Goal: Task Accomplishment & Management: Complete application form

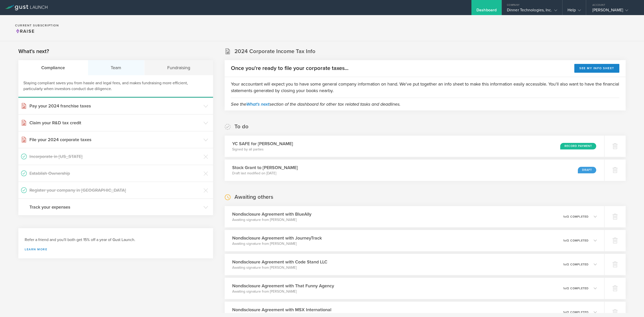
click at [119, 71] on div "Team" at bounding box center [116, 67] width 57 height 15
click at [65, 156] on h3 "Issue Non-Disclosure Agreements" at bounding box center [115, 156] width 172 height 7
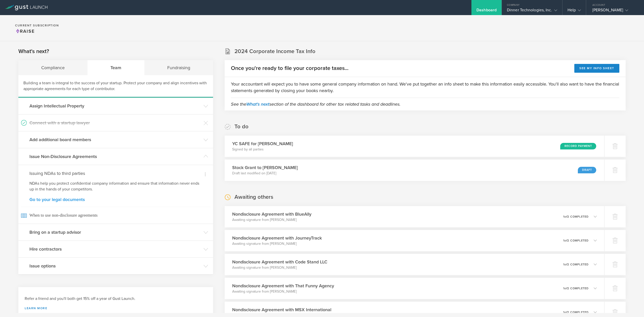
click at [62, 200] on link "Go to your legal documents" at bounding box center [115, 199] width 173 height 5
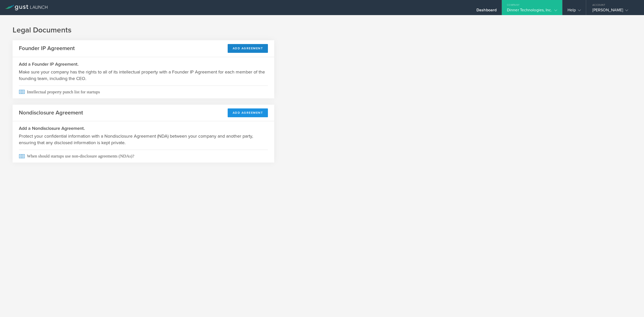
click at [243, 114] on button "Add Agreement" at bounding box center [248, 112] width 40 height 9
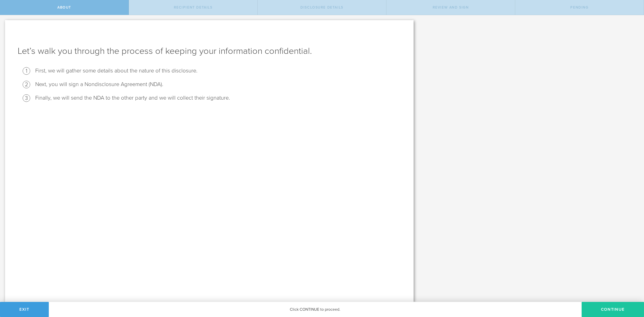
click at [609, 310] on button "Continue" at bounding box center [613, 309] width 62 height 15
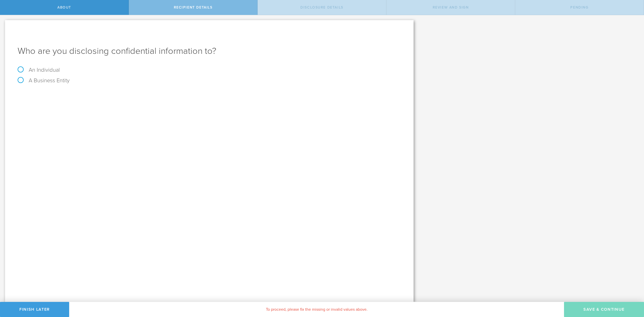
click at [22, 69] on label "An Individual" at bounding box center [39, 70] width 42 height 7
click at [3, 23] on input "An Individual" at bounding box center [1, 19] width 3 height 8
radio input "true"
click at [67, 95] on input "text" at bounding box center [228, 95] width 346 height 8
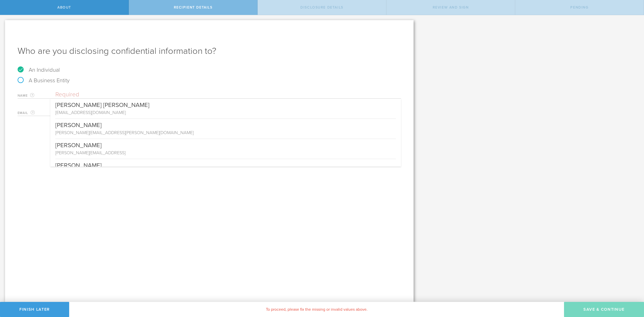
click at [46, 108] on div "Email The email address of the person that you are disclosing confidential info…" at bounding box center [209, 111] width 383 height 10
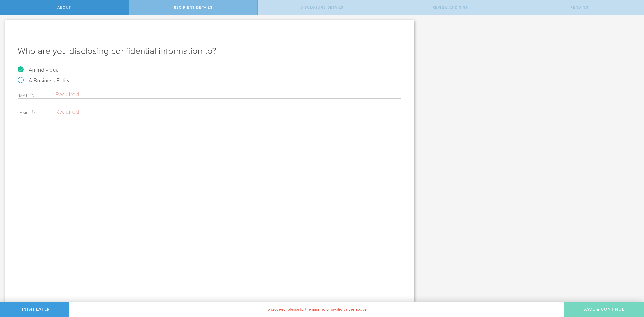
click at [65, 110] on input "email" at bounding box center [226, 112] width 343 height 8
paste input "[EMAIL_ADDRESS][DOMAIN_NAME]"
type input "[EMAIL_ADDRESS][DOMAIN_NAME]"
click at [63, 95] on input "text" at bounding box center [228, 95] width 346 height 8
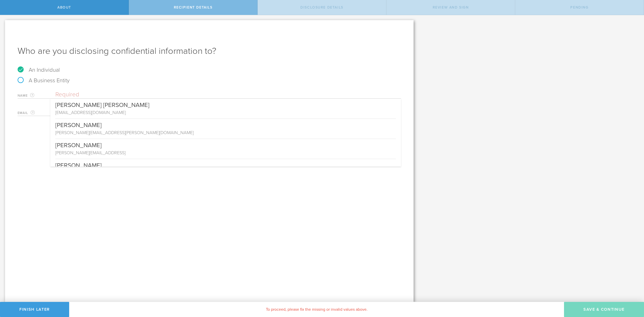
click at [78, 92] on input "text" at bounding box center [228, 95] width 346 height 8
paste input "[PERSON_NAME]"
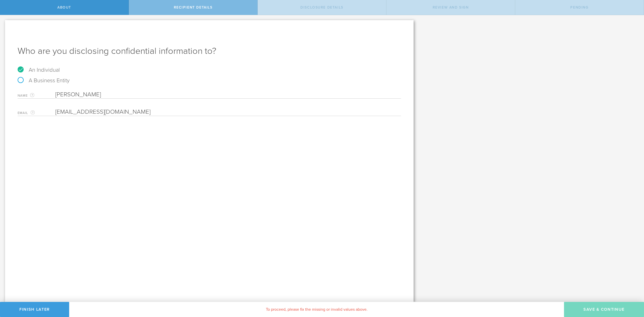
type input "[PERSON_NAME]"
click at [138, 108] on input "email" at bounding box center [226, 112] width 343 height 8
click at [107, 113] on input "email" at bounding box center [226, 112] width 343 height 8
paste input "[EMAIL_ADDRESS][DOMAIN_NAME]"
type input "[EMAIL_ADDRESS][DOMAIN_NAME]"
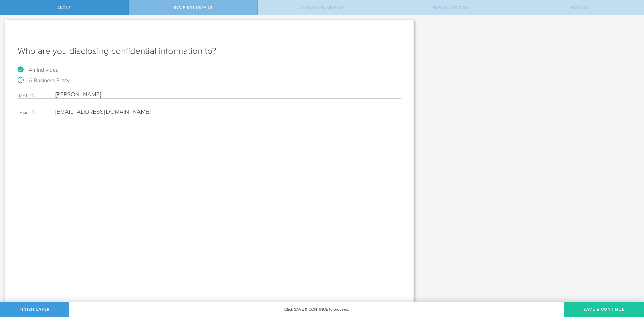
click at [598, 311] on button "Save & Continue" at bounding box center [604, 309] width 80 height 15
select select "string:5 years"
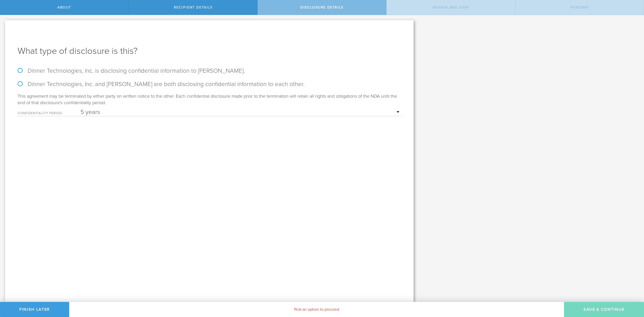
click at [19, 71] on label "Dinner Technologies, Inc. is disclosing confidential information to Jhanvi Raje…" at bounding box center [209, 70] width 383 height 7
click at [3, 26] on input "Dinner Technologies, Inc. is disclosing confidential information to Jhanvi Raje…" at bounding box center [1, 20] width 3 height 11
radio input "true"
click at [589, 306] on button "Save & Continue" at bounding box center [604, 309] width 80 height 15
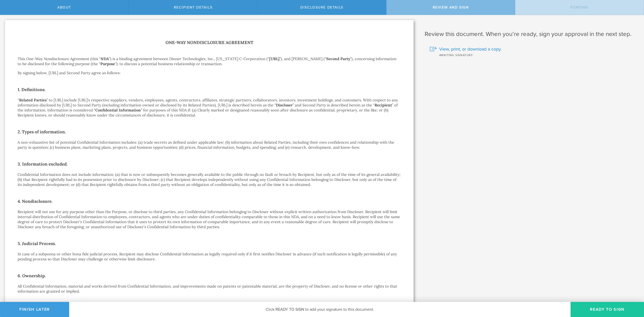
click at [602, 308] on button "Ready to Sign" at bounding box center [606, 309] width 73 height 15
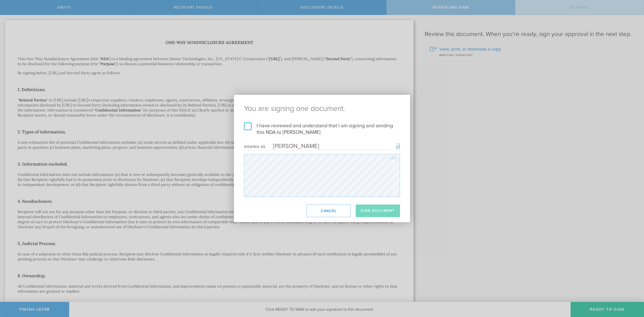
click at [250, 128] on label "I have reviewed and understand that I am signing and sending this NDA to Jhanvi…" at bounding box center [322, 128] width 156 height 13
click at [0, 0] on input "I have reviewed and understand that I am signing and sending this NDA to Jhanvi…" at bounding box center [0, 0] width 0 height 0
click at [388, 212] on button "Sign Document" at bounding box center [378, 210] width 44 height 13
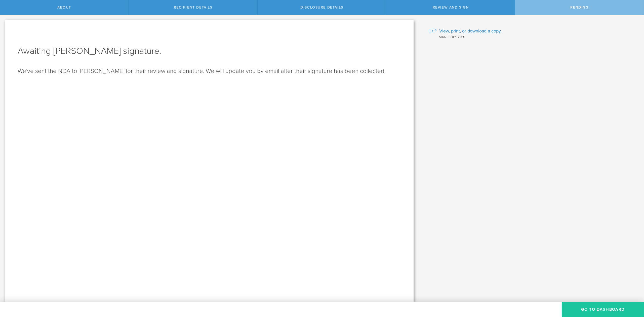
click at [595, 309] on button "Go to dashboard" at bounding box center [603, 309] width 82 height 15
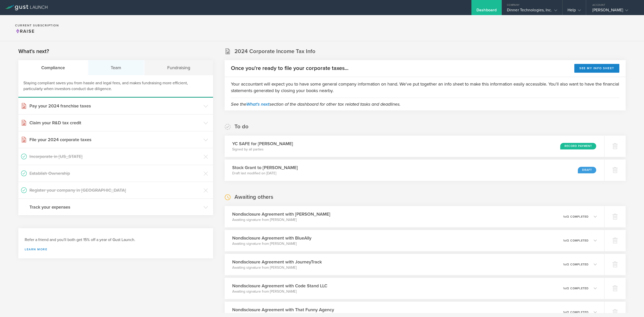
click at [111, 68] on div "Team" at bounding box center [116, 67] width 57 height 15
click at [51, 158] on h3 "Issue Non-Disclosure Agreements" at bounding box center [115, 156] width 172 height 7
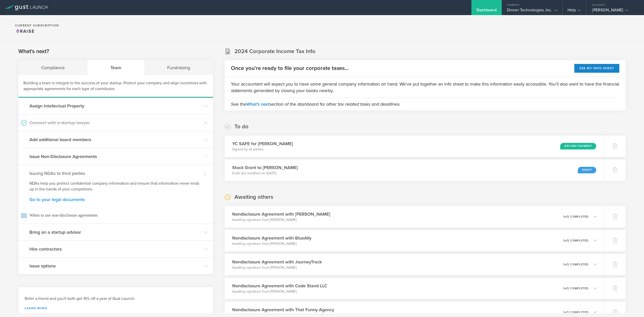
click at [59, 200] on link "Go to your legal documents" at bounding box center [115, 199] width 173 height 5
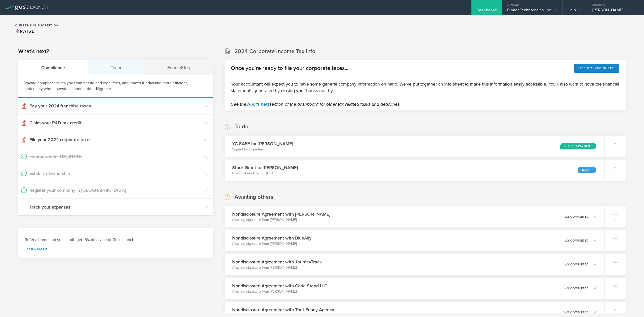
click at [113, 66] on div "Team" at bounding box center [116, 67] width 57 height 15
click at [58, 192] on h3 "Hire contractors" at bounding box center [115, 190] width 172 height 7
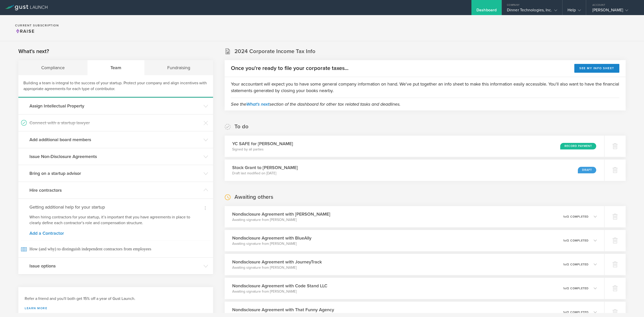
click at [49, 238] on div "Dismiss Getting additional help for your startup When hiring contractors for yo…" at bounding box center [115, 227] width 195 height 59
click at [50, 235] on link "Add a Contractor" at bounding box center [115, 233] width 173 height 5
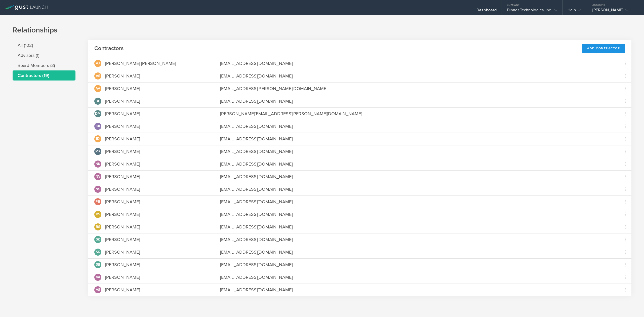
click at [594, 49] on div "Add Contractor" at bounding box center [603, 48] width 43 height 9
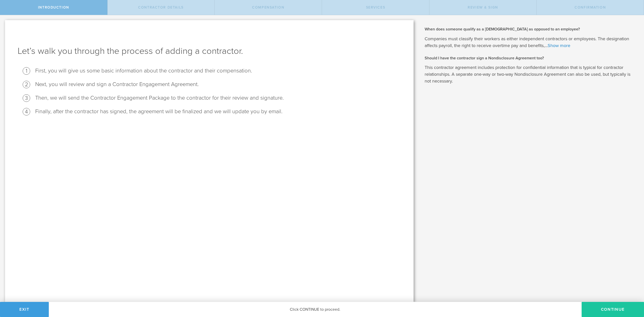
click at [623, 310] on button "Continue" at bounding box center [613, 309] width 62 height 15
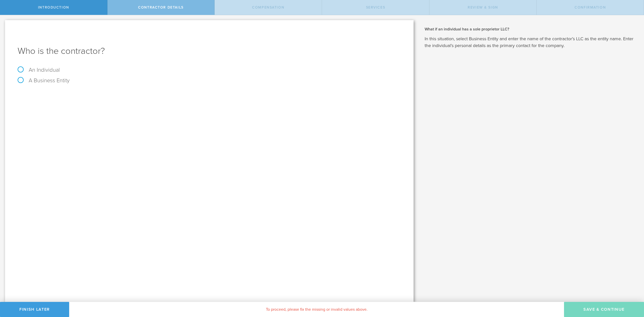
click at [23, 72] on label "An Individual" at bounding box center [39, 70] width 42 height 7
click at [3, 23] on input "An Individual" at bounding box center [1, 19] width 3 height 8
radio input "true"
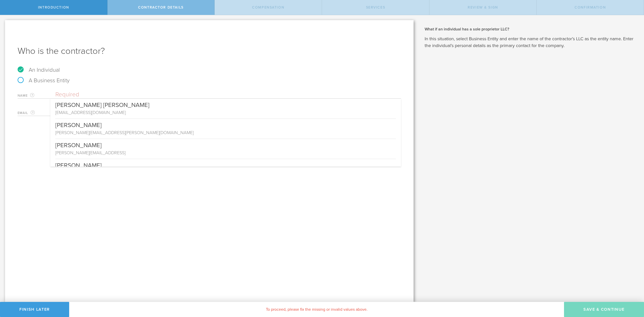
click at [69, 93] on input "text" at bounding box center [228, 95] width 346 height 8
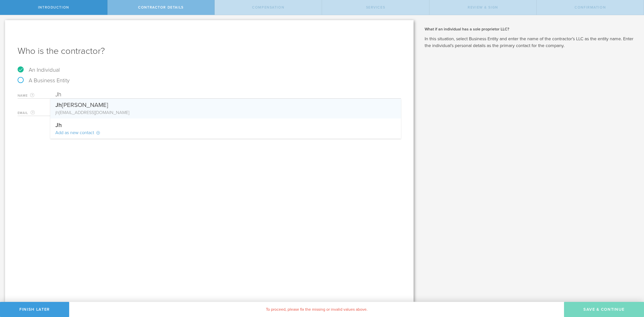
click at [73, 106] on div "Jh anvi Rajeshirke" at bounding box center [225, 104] width 341 height 11
type input "[PERSON_NAME]"
type input "[EMAIL_ADDRESS][DOMAIN_NAME]"
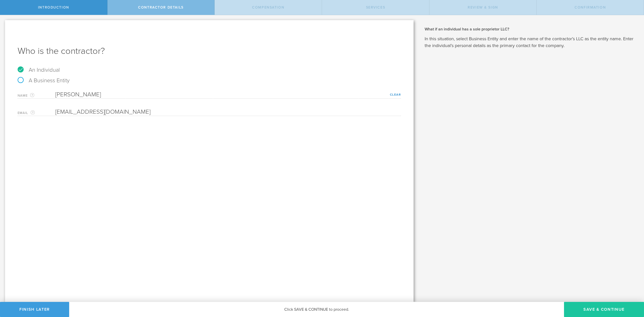
click at [591, 308] on button "Save & Continue" at bounding box center [604, 309] width 80 height 15
select select "none"
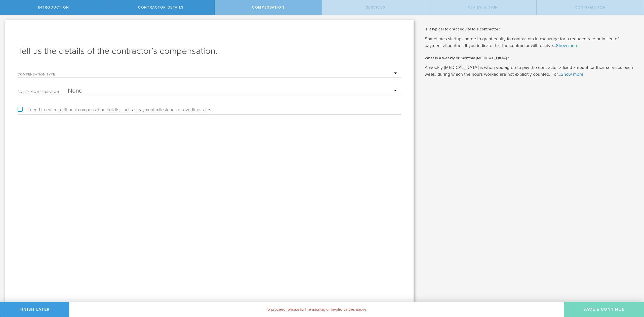
click at [73, 70] on select "Hourly Daily Weekly Retainer Monthly Retainer Project Flat Rate No cash compens…" at bounding box center [233, 74] width 331 height 8
select select "monthlyRetainer"
click at [68, 70] on select "Hourly Daily Weekly Retainer Monthly Retainer Project Flat Rate No cash compens…" at bounding box center [233, 74] width 331 height 8
click at [85, 91] on input "text" at bounding box center [233, 91] width 331 height 8
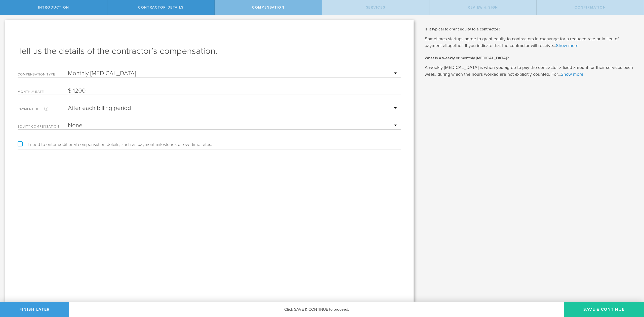
type input "1,200"
click at [595, 308] on button "Save & Continue" at bounding box center [604, 309] width 80 height 15
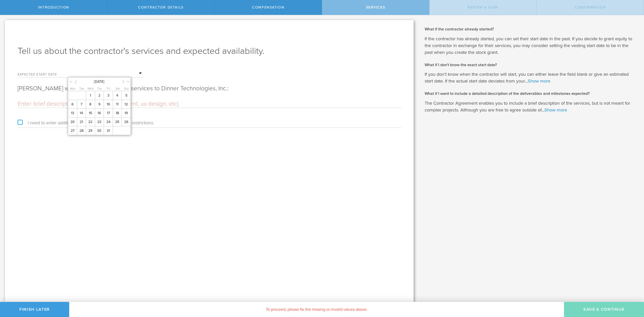
click at [77, 73] on input "text" at bounding box center [105, 74] width 75 height 8
click at [123, 80] on icon at bounding box center [123, 81] width 2 height 6
click at [118, 96] on span "1" at bounding box center [117, 95] width 9 height 9
click at [98, 102] on input "text" at bounding box center [209, 104] width 383 height 8
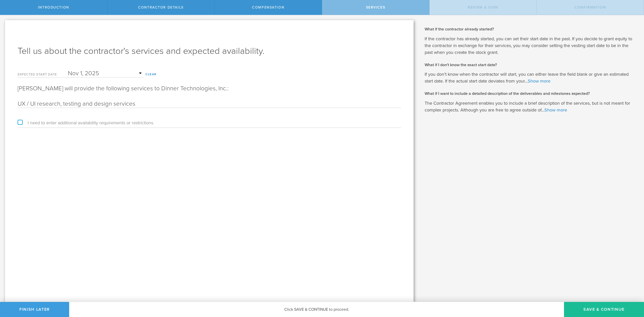
click at [74, 102] on input "UX / UI research, testing and design services" at bounding box center [209, 104] width 383 height 8
type input "UX / UI research, design and testing services"
click at [594, 310] on button "Save & Continue" at bounding box center [604, 309] width 80 height 15
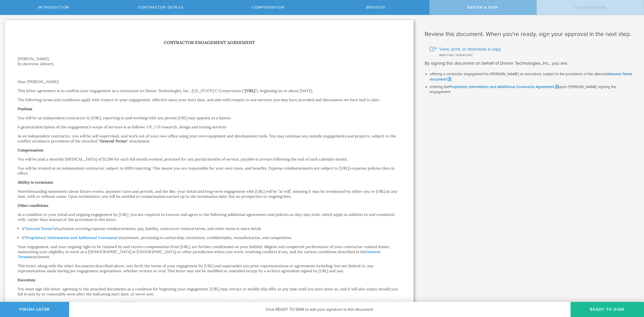
click at [594, 310] on button "Ready to Sign" at bounding box center [606, 309] width 73 height 15
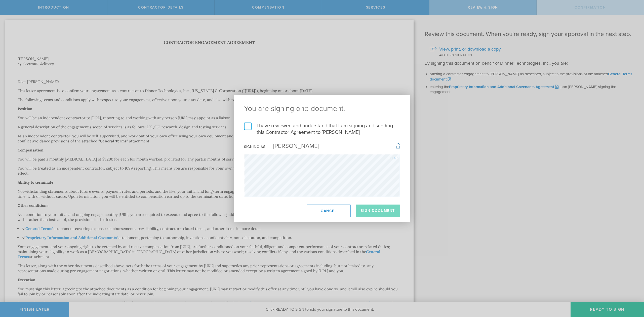
click at [248, 125] on label "I have reviewed and understand that I am signing and sending this Contractor Ag…" at bounding box center [322, 128] width 156 height 13
click at [0, 0] on input "I have reviewed and understand that I am signing and sending this Contractor Ag…" at bounding box center [0, 0] width 0 height 0
click at [396, 209] on button "Sign Document" at bounding box center [378, 210] width 44 height 13
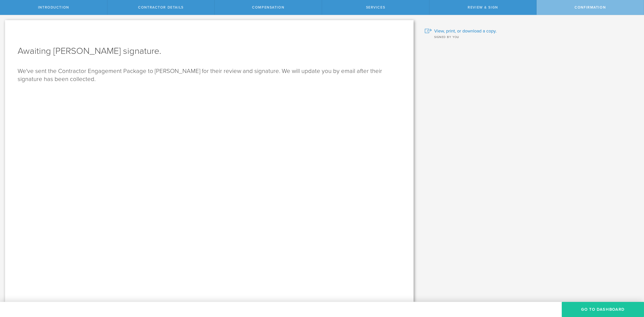
click at [598, 311] on button "Go To Dashboard" at bounding box center [603, 309] width 82 height 15
